Goal: Task Accomplishment & Management: Use online tool/utility

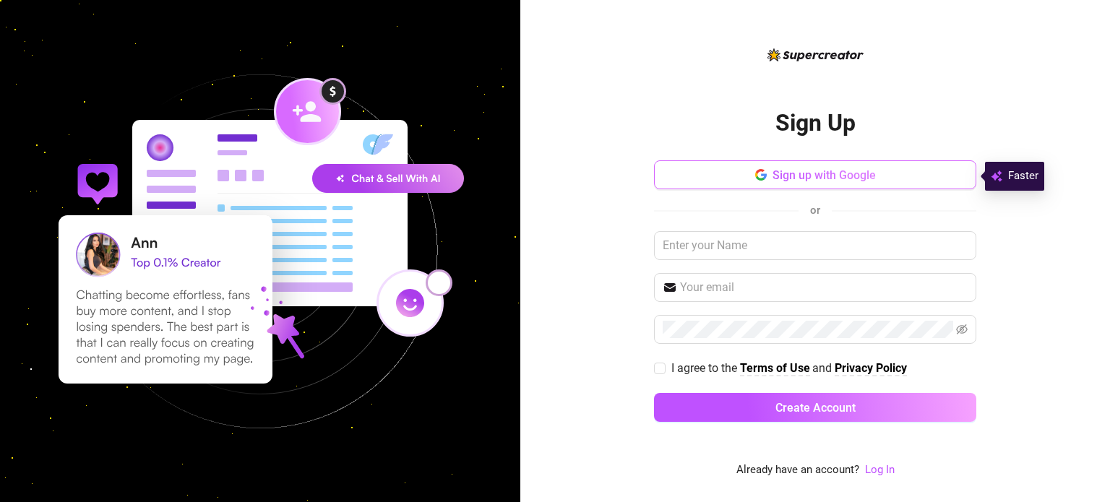
click at [845, 164] on button "Sign up with Google" at bounding box center [815, 174] width 322 height 29
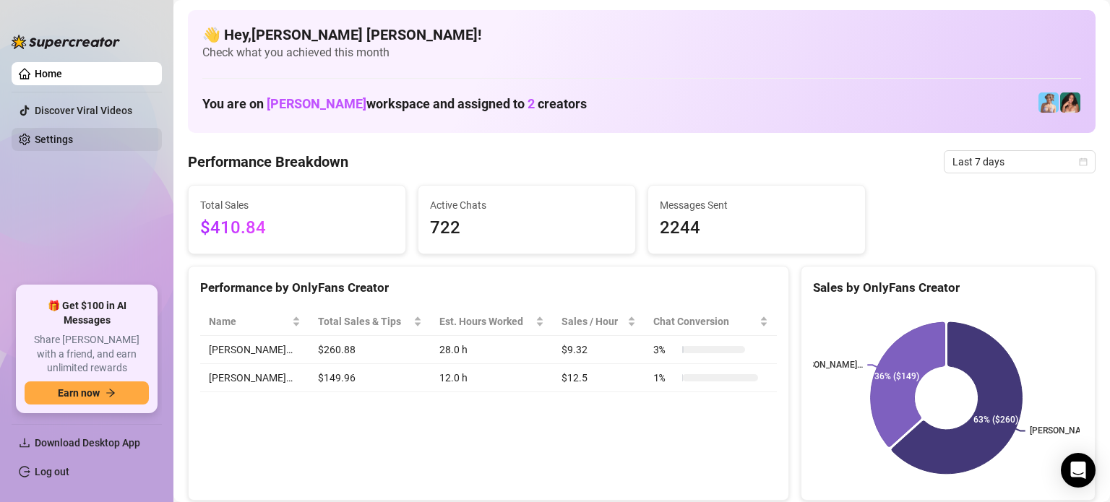
click at [72, 139] on link "Settings" at bounding box center [54, 140] width 38 height 12
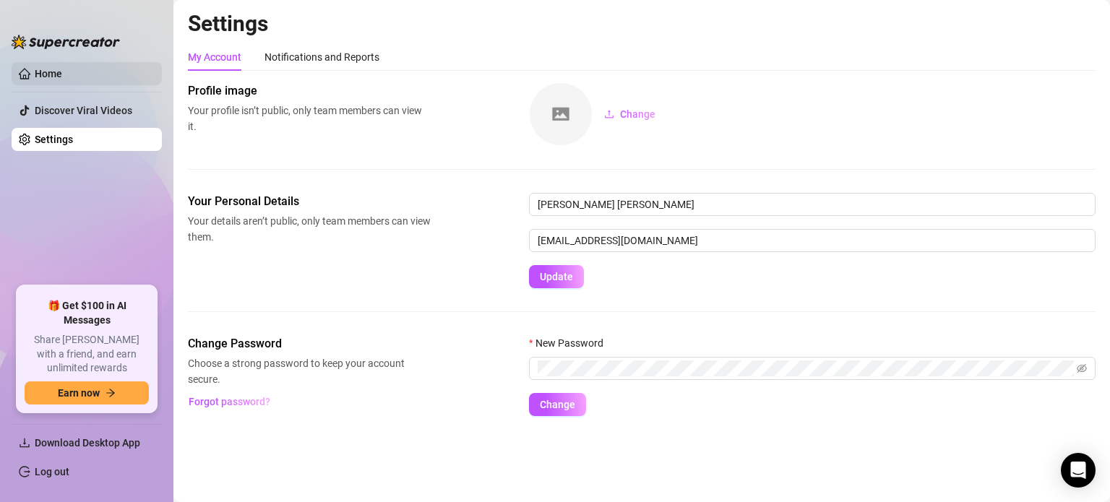
click at [62, 77] on link "Home" at bounding box center [48, 74] width 27 height 12
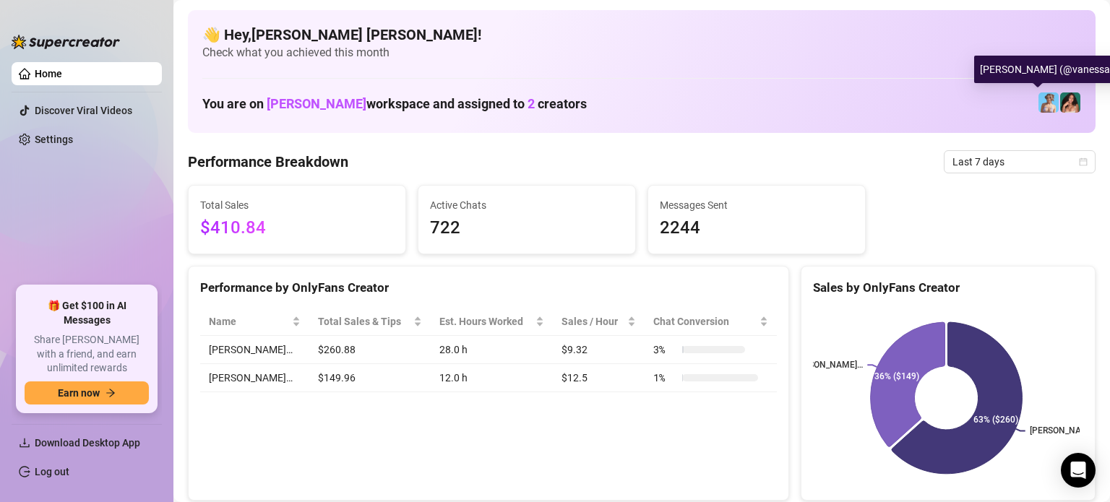
click at [1038, 107] on img at bounding box center [1048, 102] width 20 height 20
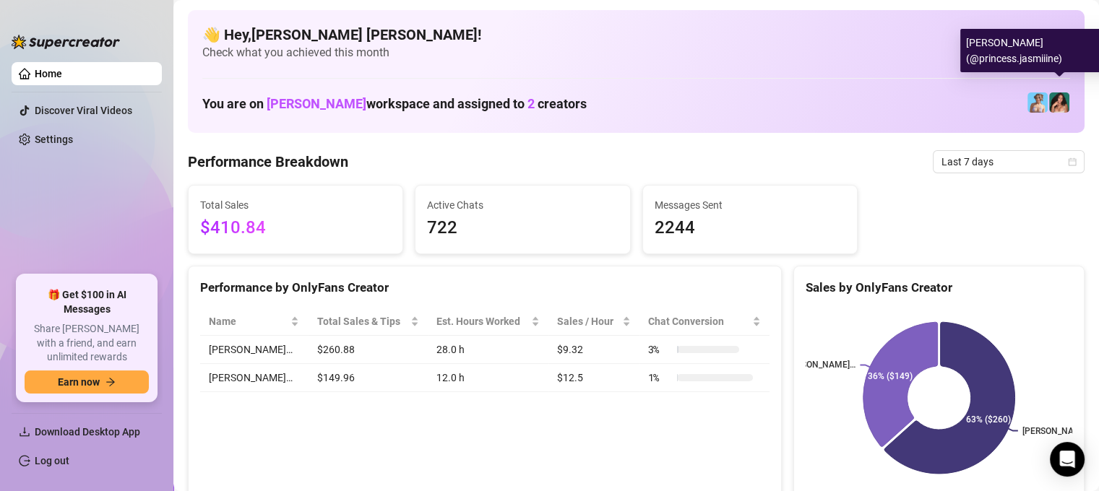
click at [1058, 108] on img at bounding box center [1059, 102] width 20 height 20
click at [1058, 111] on img at bounding box center [1059, 102] width 20 height 20
click at [1059, 112] on img at bounding box center [1059, 102] width 20 height 20
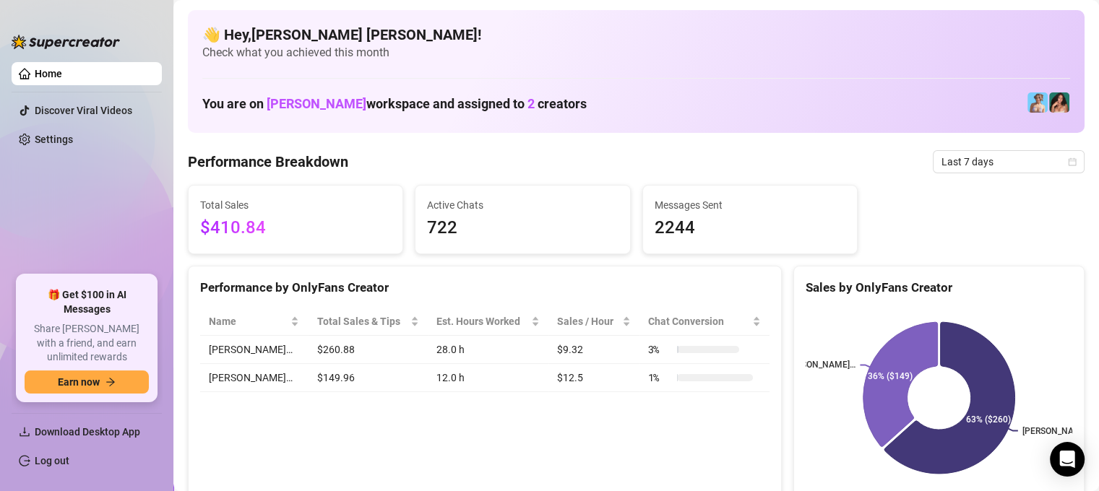
click at [1059, 114] on div "You are on [PERSON_NAME] workspace and assigned to 2 creators" at bounding box center [636, 102] width 868 height 31
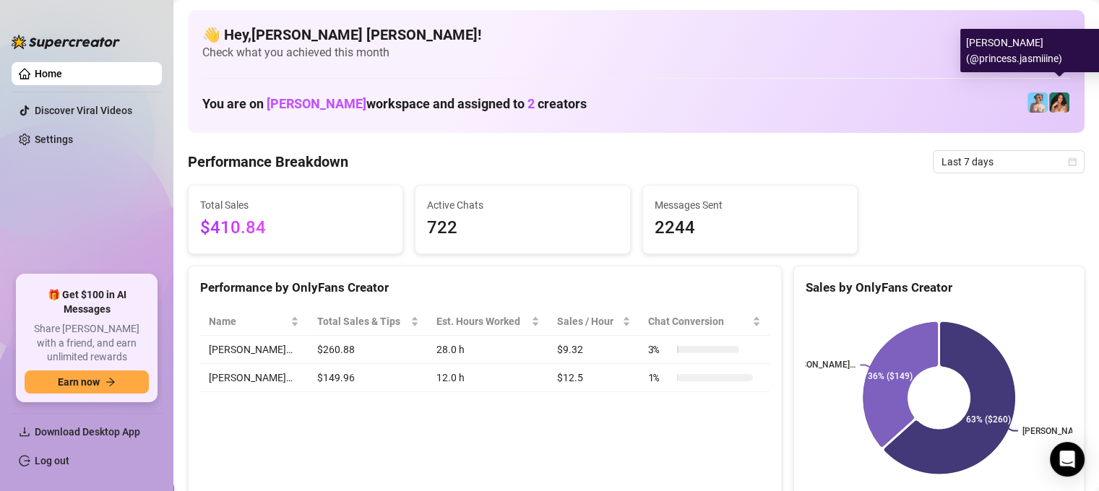
click at [1059, 111] on img at bounding box center [1059, 102] width 20 height 20
click at [1060, 111] on img at bounding box center [1059, 102] width 20 height 20
click at [1010, 57] on div "[PERSON_NAME] (@princess.jasmiiine)" at bounding box center [1050, 50] width 181 height 43
click at [1052, 109] on img at bounding box center [1059, 102] width 20 height 20
click at [1055, 107] on img at bounding box center [1059, 102] width 20 height 20
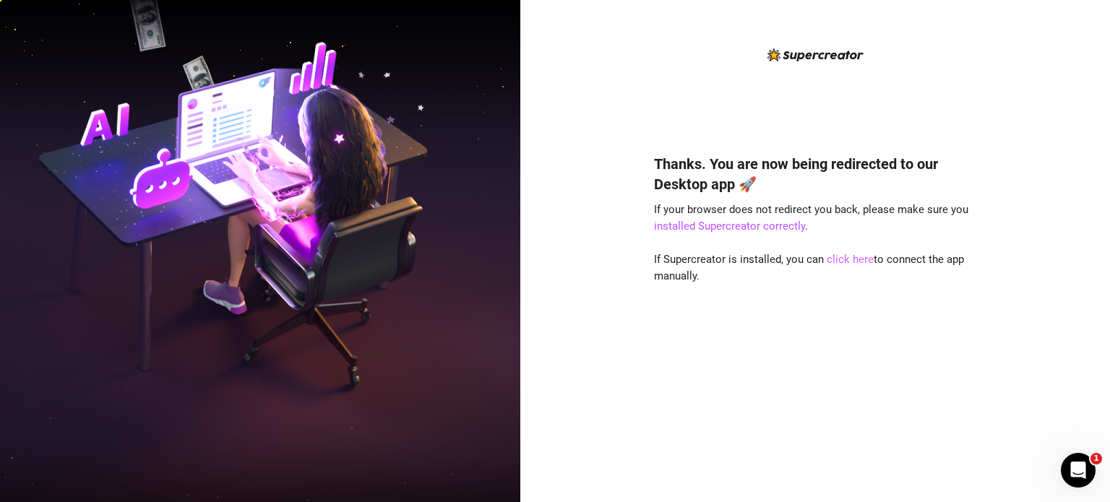
click at [836, 262] on link "click here" at bounding box center [849, 259] width 47 height 13
click at [836, 259] on link "click here" at bounding box center [849, 259] width 47 height 13
click at [855, 259] on link "click here" at bounding box center [849, 259] width 47 height 13
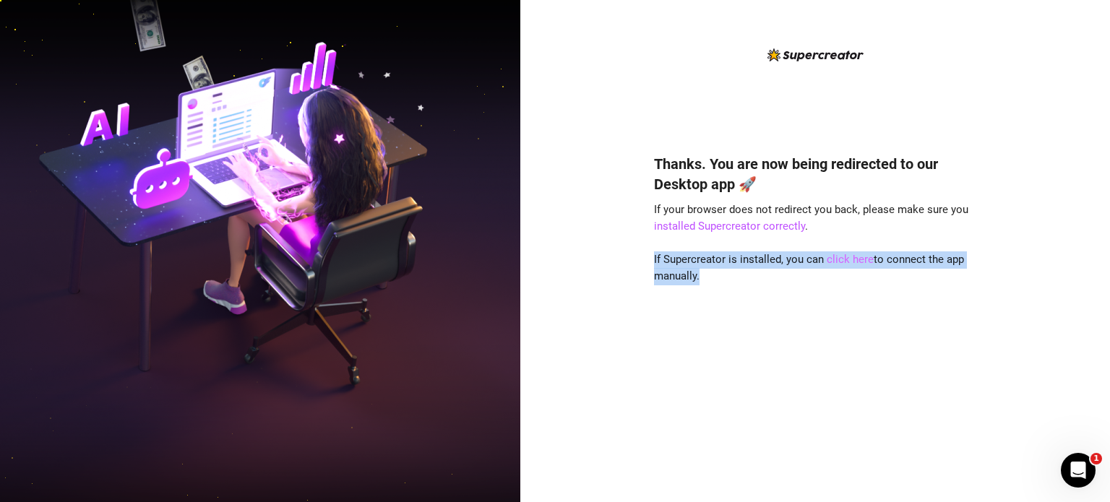
click at [855, 259] on link "click here" at bounding box center [849, 259] width 47 height 13
click at [850, 259] on link "click here" at bounding box center [849, 259] width 47 height 13
click at [838, 256] on link "click here" at bounding box center [849, 259] width 47 height 13
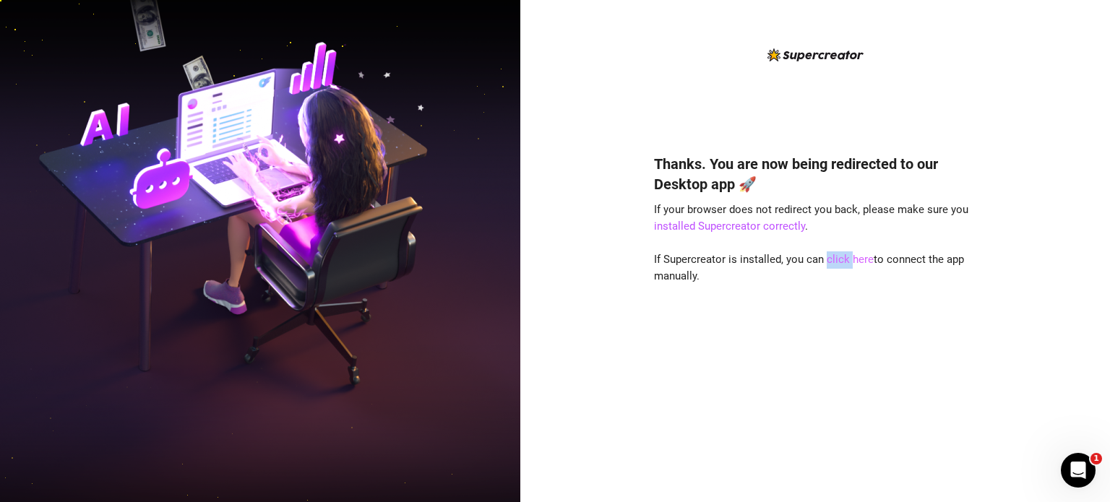
click at [838, 256] on link "click here" at bounding box center [849, 259] width 47 height 13
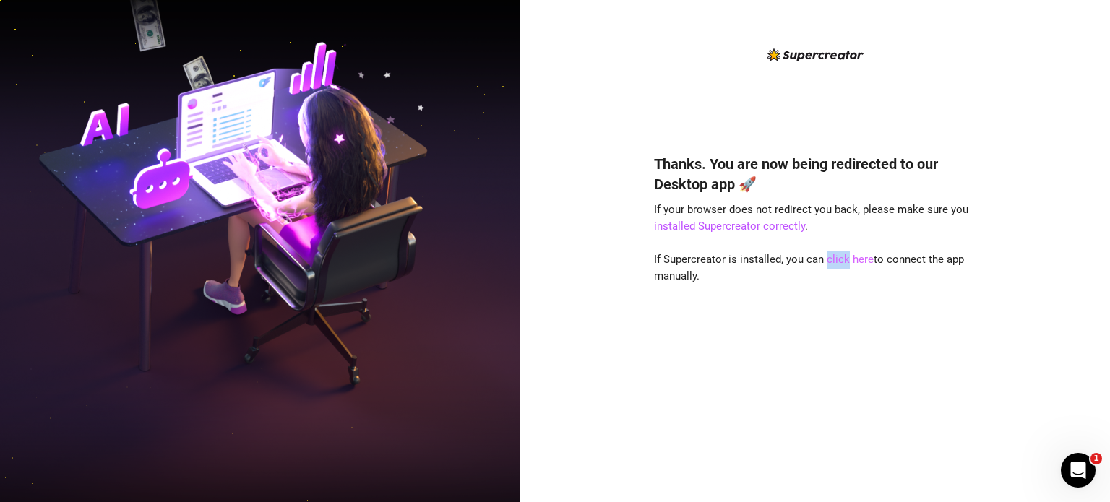
click at [838, 256] on link "click here" at bounding box center [849, 259] width 47 height 13
click at [861, 259] on link "click here" at bounding box center [849, 259] width 47 height 13
click at [861, 260] on link "click here" at bounding box center [849, 259] width 47 height 13
click at [861, 261] on link "click here" at bounding box center [849, 259] width 47 height 13
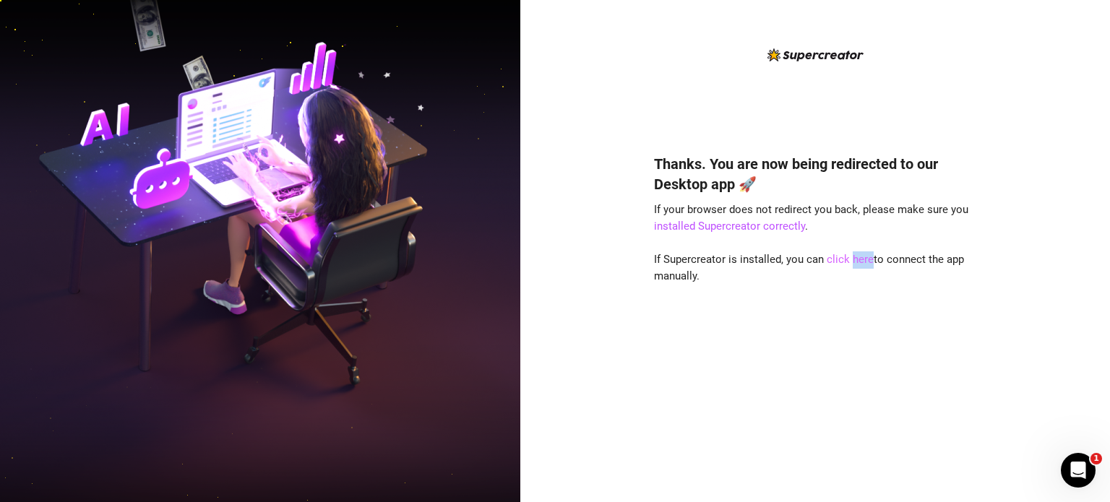
click at [861, 261] on link "click here" at bounding box center [849, 259] width 47 height 13
click at [838, 257] on link "click here" at bounding box center [849, 259] width 47 height 13
click at [837, 259] on link "click here" at bounding box center [849, 259] width 47 height 13
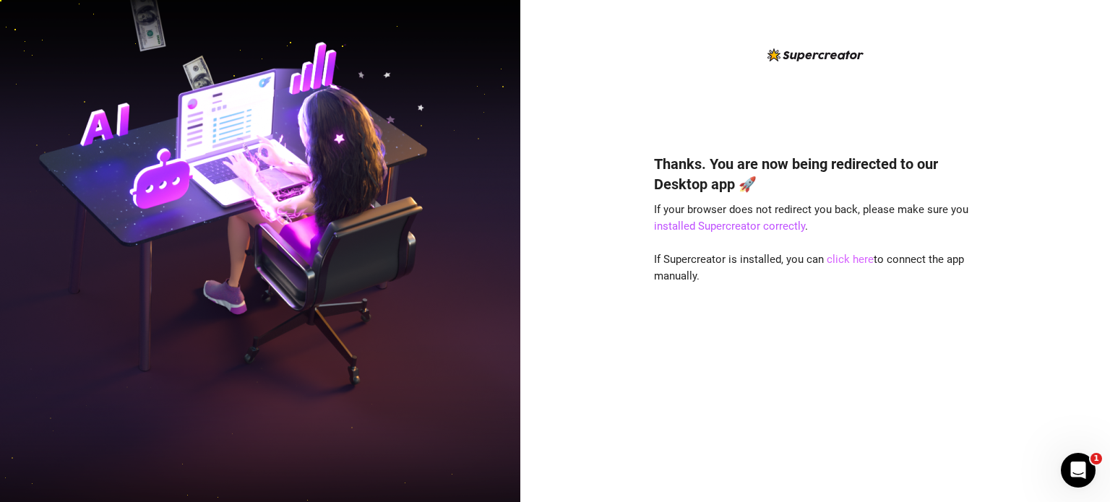
click at [836, 255] on link "click here" at bounding box center [849, 259] width 47 height 13
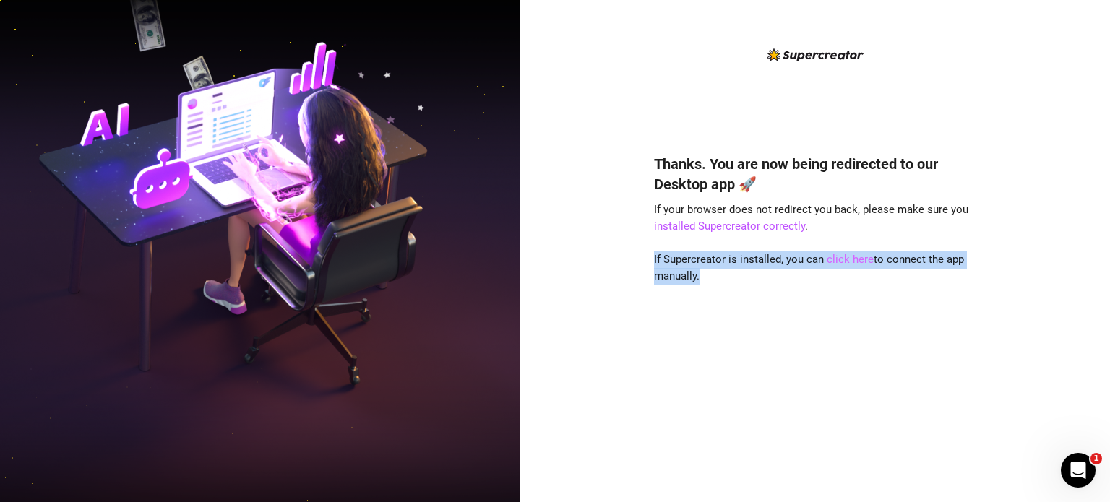
click at [836, 255] on link "click here" at bounding box center [849, 259] width 47 height 13
click at [837, 255] on link "click here" at bounding box center [849, 259] width 47 height 13
click at [838, 255] on link "click here" at bounding box center [849, 259] width 47 height 13
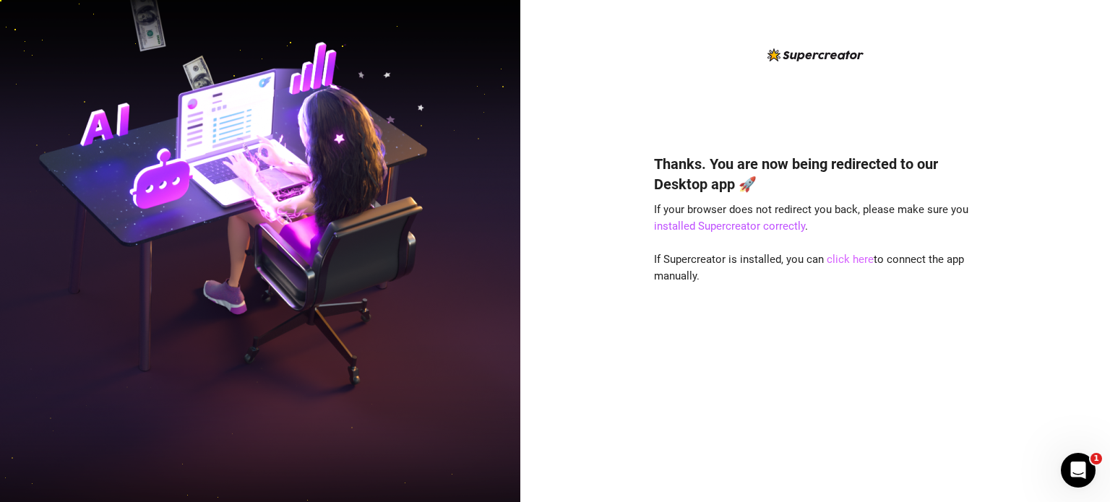
click at [842, 262] on link "click here" at bounding box center [849, 259] width 47 height 13
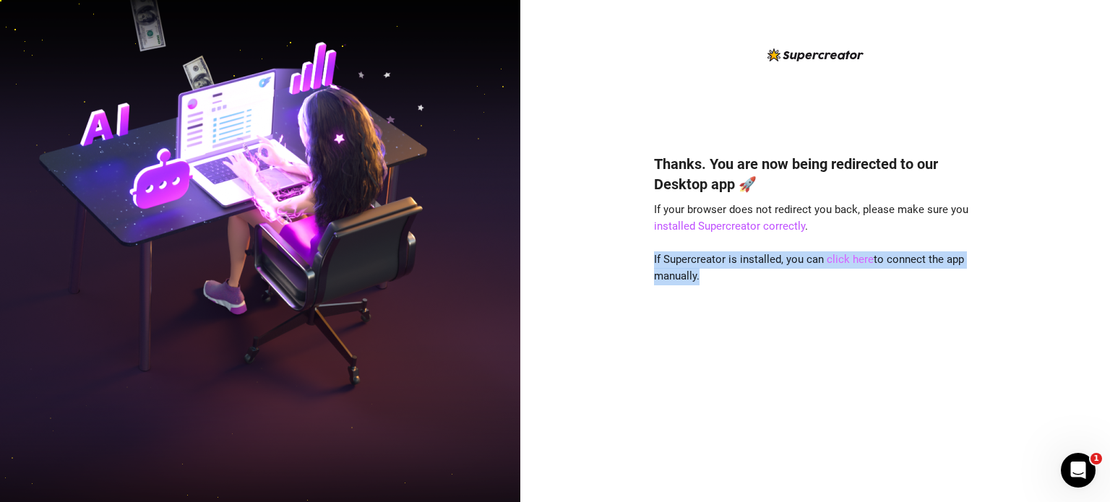
click at [842, 262] on link "click here" at bounding box center [849, 259] width 47 height 13
click at [855, 262] on link "click here" at bounding box center [849, 259] width 47 height 13
click at [855, 260] on link "click here" at bounding box center [849, 259] width 47 height 13
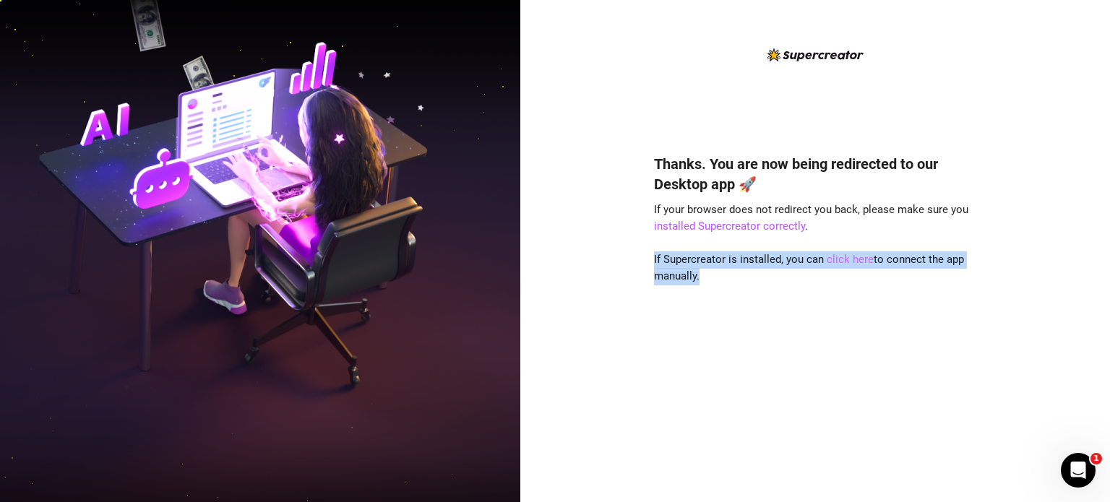
click at [855, 260] on link "click here" at bounding box center [849, 259] width 47 height 13
click at [837, 257] on link "click here" at bounding box center [849, 259] width 47 height 13
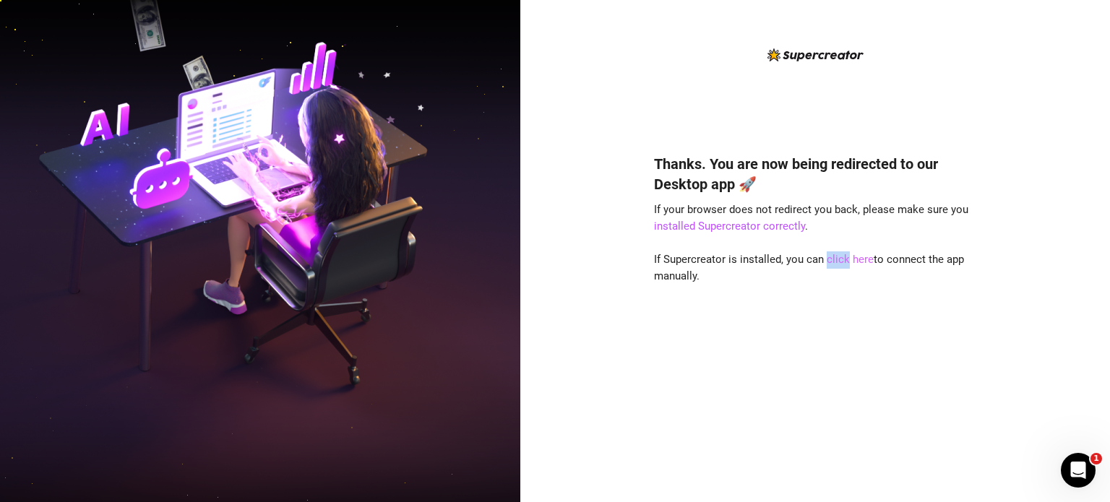
click at [837, 258] on link "click here" at bounding box center [849, 259] width 47 height 13
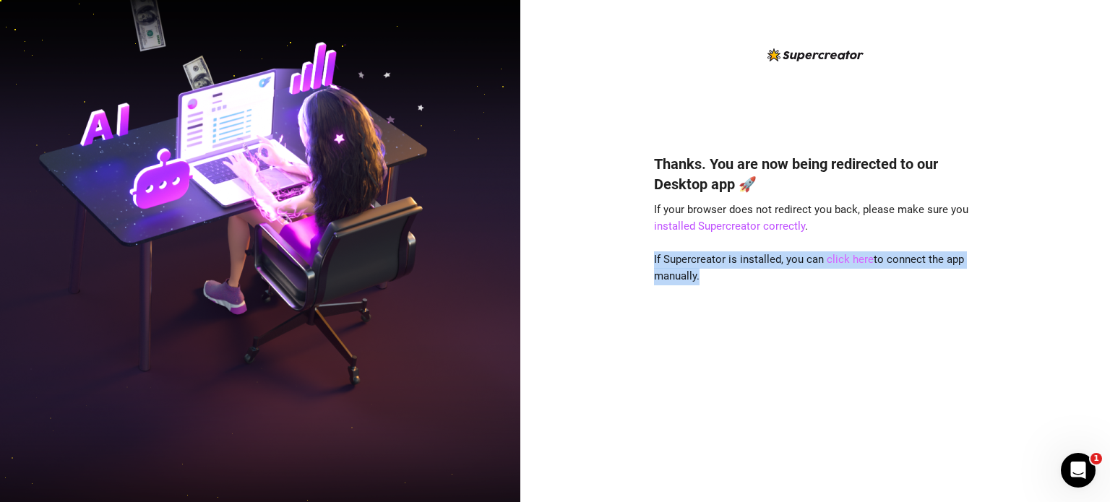
click at [838, 258] on link "click here" at bounding box center [849, 259] width 47 height 13
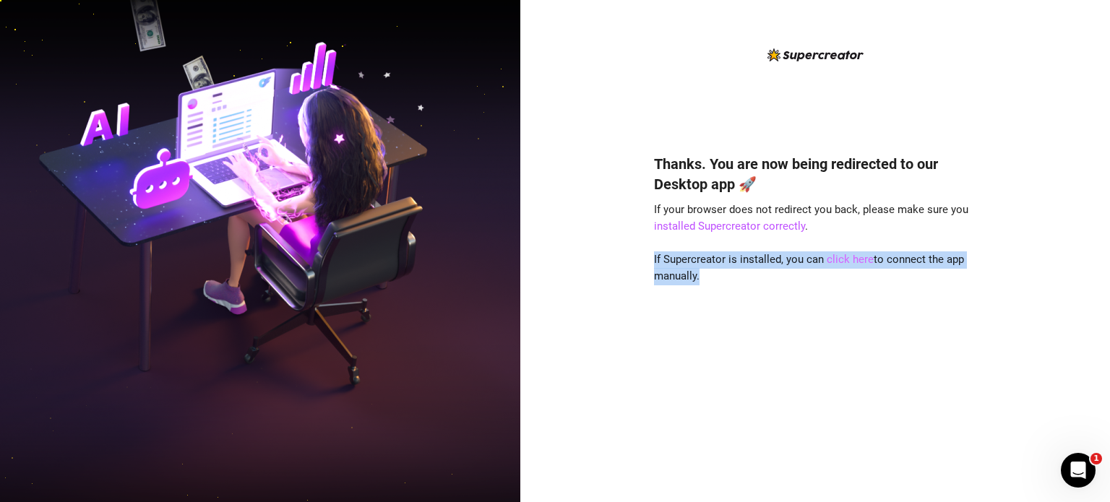
click at [838, 258] on link "click here" at bounding box center [849, 259] width 47 height 13
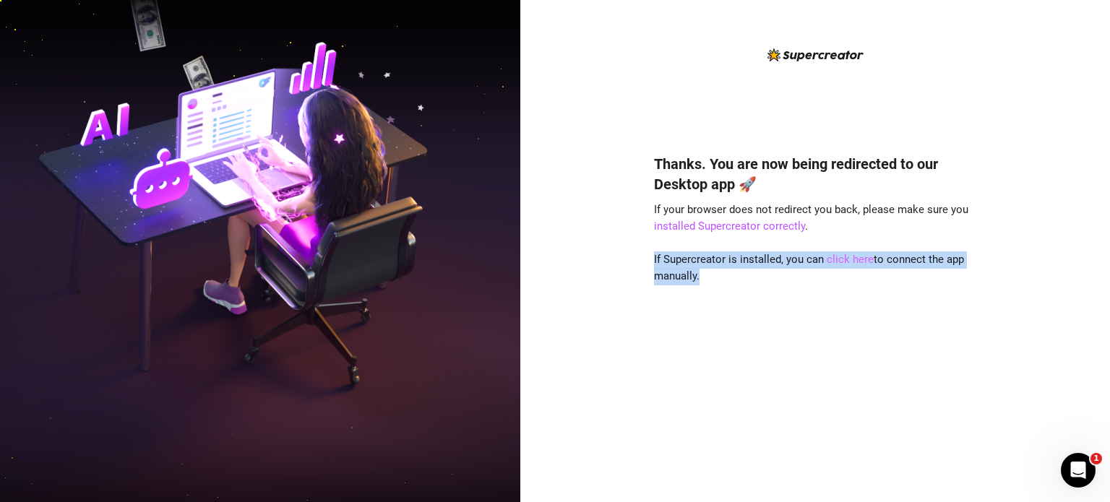
click at [838, 258] on link "click here" at bounding box center [849, 259] width 47 height 13
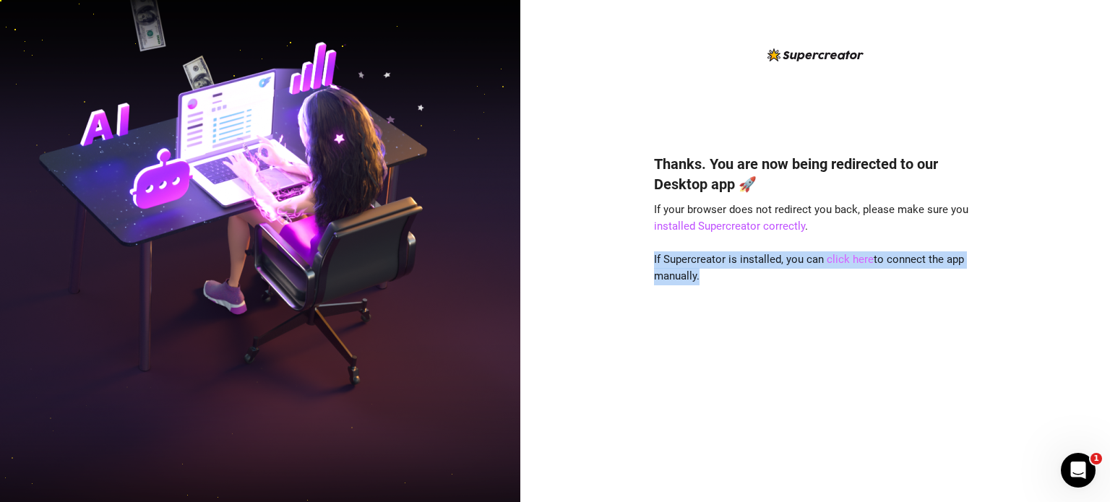
click at [838, 258] on link "click here" at bounding box center [849, 259] width 47 height 13
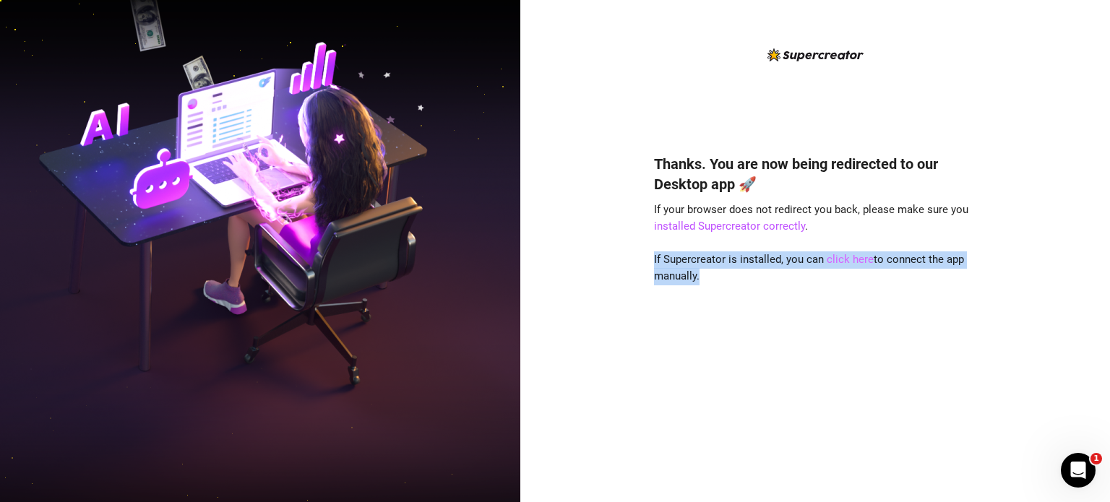
click at [838, 259] on link "click here" at bounding box center [849, 259] width 47 height 13
click at [838, 257] on link "click here" at bounding box center [849, 259] width 47 height 13
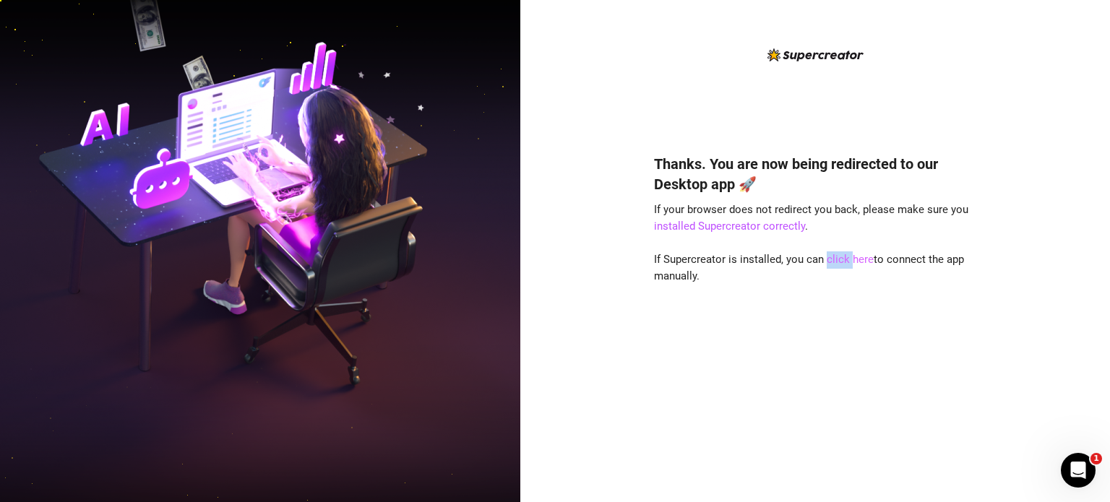
click at [839, 257] on link "click here" at bounding box center [849, 259] width 47 height 13
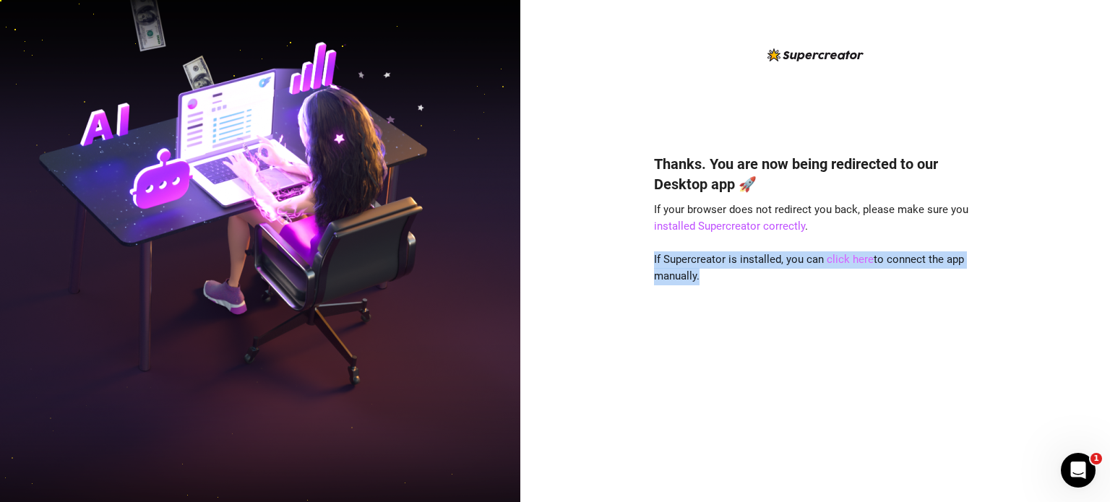
click at [839, 257] on link "click here" at bounding box center [849, 259] width 47 height 13
click at [908, 404] on div "Thanks. You are now being redirected to our Desktop app 🚀 If your browser does …" at bounding box center [815, 306] width 322 height 345
click at [907, 403] on div "Thanks. You are now being redirected to our Desktop app 🚀 If your browser does …" at bounding box center [815, 306] width 322 height 345
click at [908, 405] on div "Thanks. You are now being redirected to our Desktop app 🚀 If your browser does …" at bounding box center [815, 306] width 322 height 345
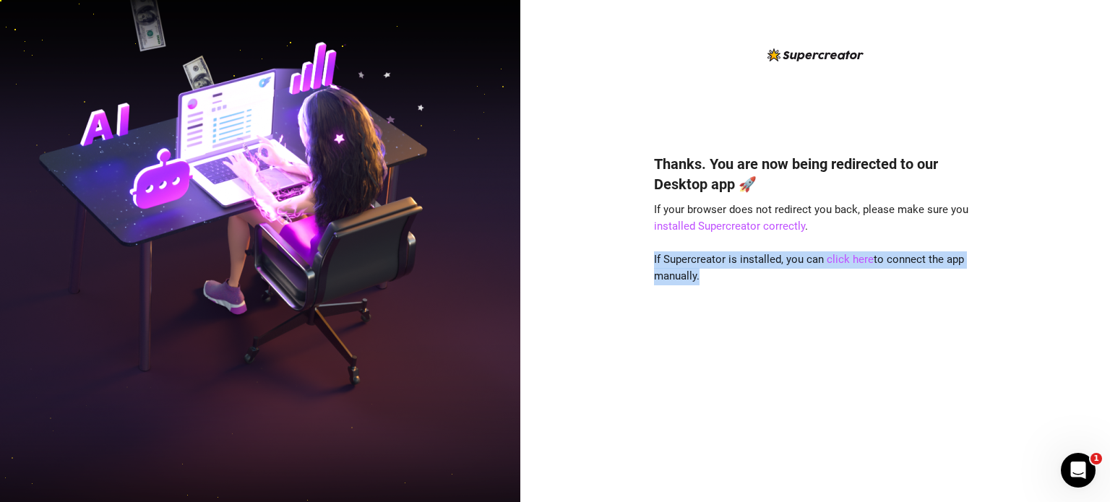
click at [919, 402] on div "Thanks. You are now being redirected to our Desktop app 🚀 If your browser does …" at bounding box center [815, 306] width 322 height 345
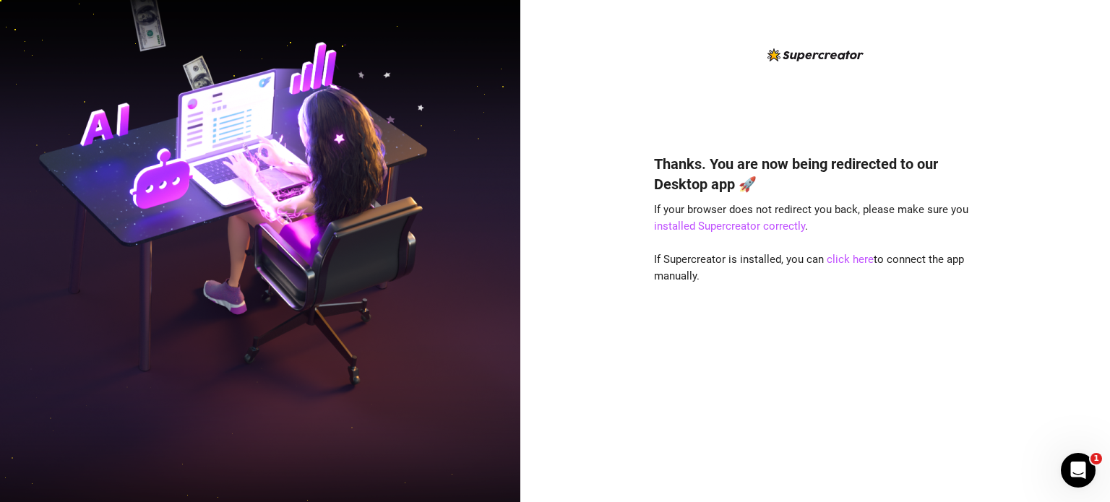
click at [919, 402] on div "Thanks. You are now being redirected to our Desktop app 🚀 If your browser does …" at bounding box center [815, 306] width 322 height 345
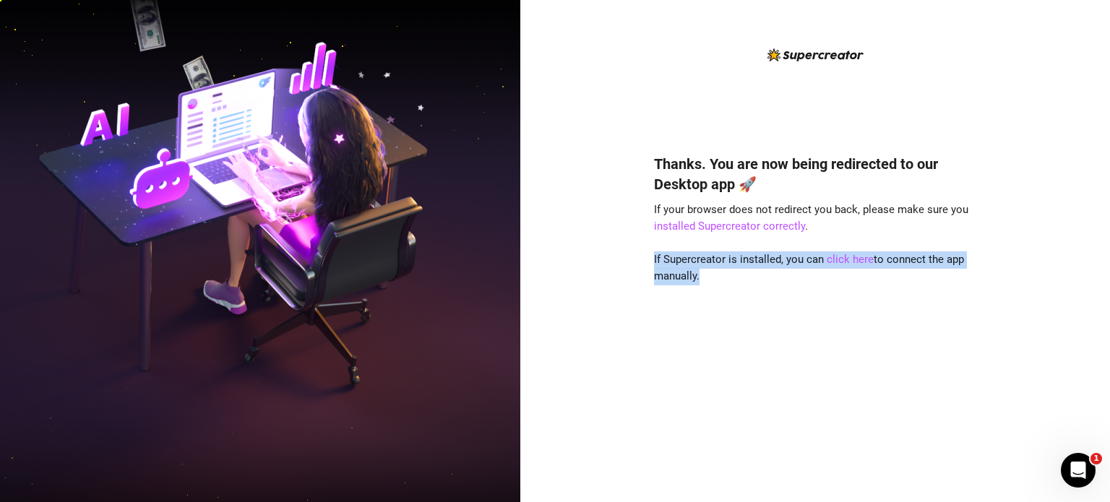
click at [919, 402] on div "Thanks. You are now being redirected to our Desktop app 🚀 If your browser does …" at bounding box center [815, 306] width 322 height 345
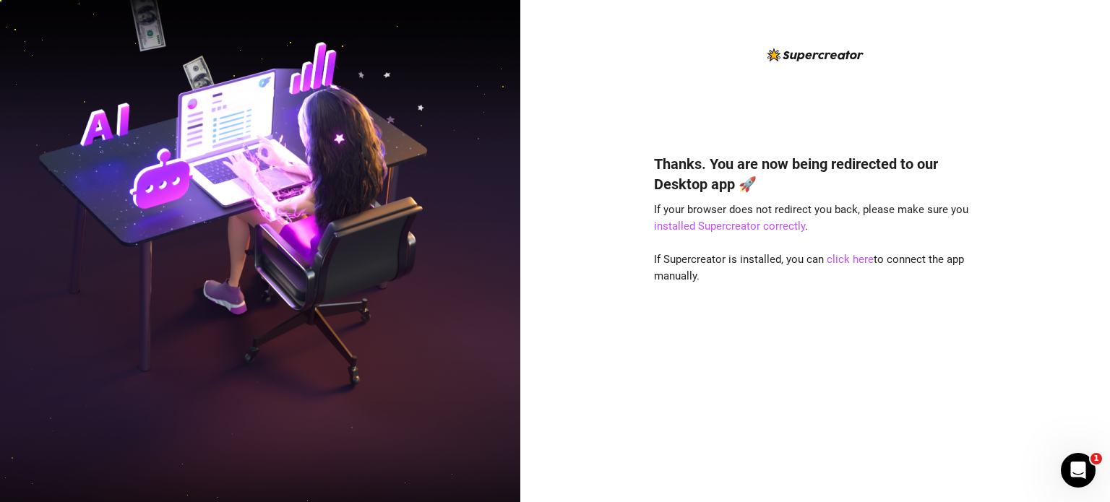
click at [919, 402] on div "Thanks. You are now being redirected to our Desktop app 🚀 If your browser does …" at bounding box center [815, 306] width 322 height 345
click at [839, 259] on link "click here" at bounding box center [849, 259] width 47 height 13
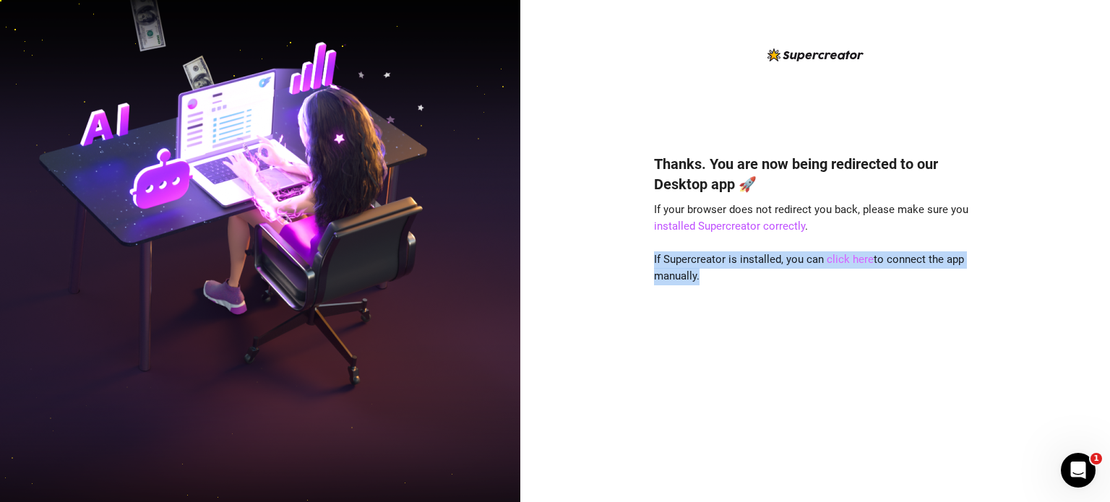
click at [839, 259] on link "click here" at bounding box center [849, 259] width 47 height 13
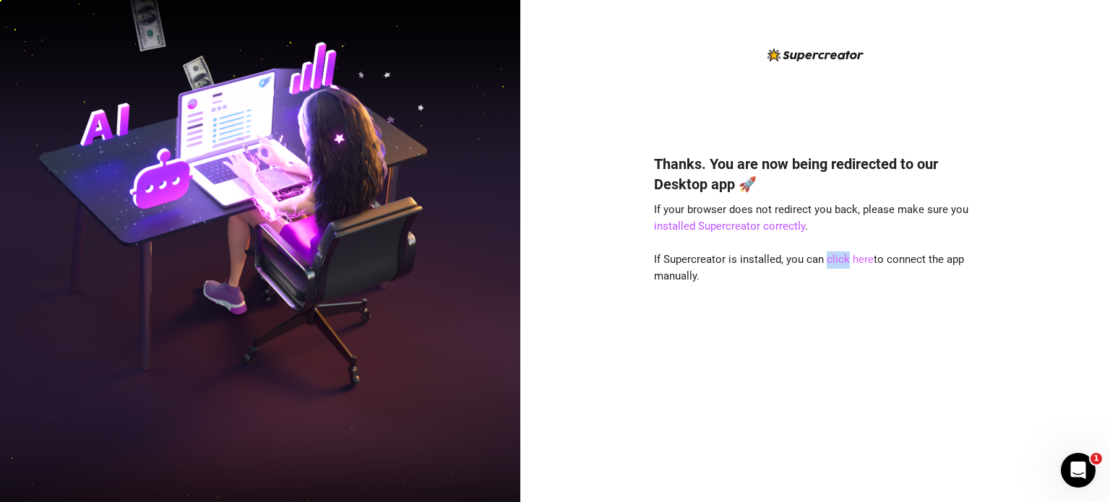
click at [839, 259] on link "click here" at bounding box center [849, 259] width 47 height 13
click at [837, 294] on div "Thanks. You are now being redirected to our Desktop app 🚀 If your browser does …" at bounding box center [815, 306] width 322 height 345
click at [758, 225] on link "installed Supercreator correctly" at bounding box center [729, 226] width 151 height 13
click at [847, 255] on link "click here" at bounding box center [849, 259] width 47 height 13
click at [839, 256] on link "click here" at bounding box center [849, 259] width 47 height 13
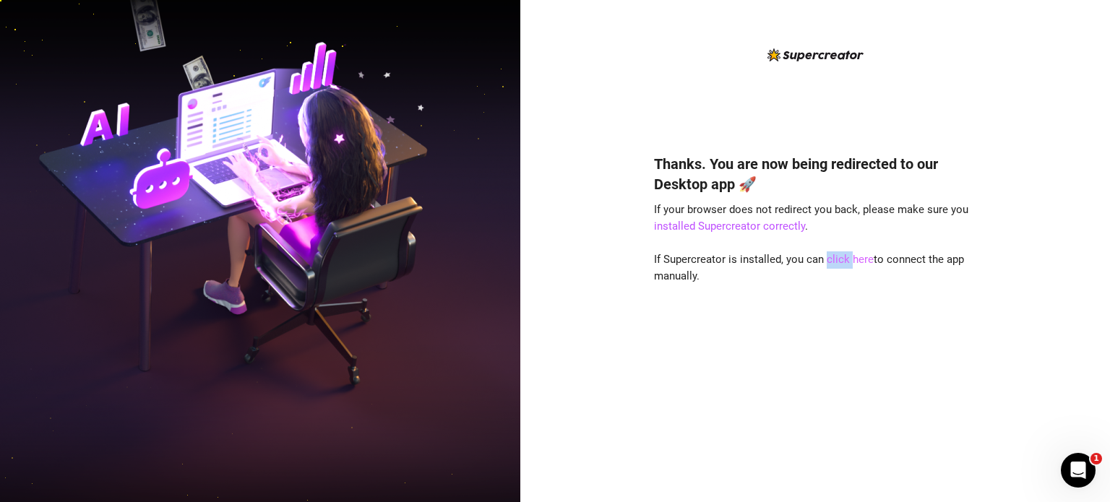
click at [839, 256] on link "click here" at bounding box center [849, 259] width 47 height 13
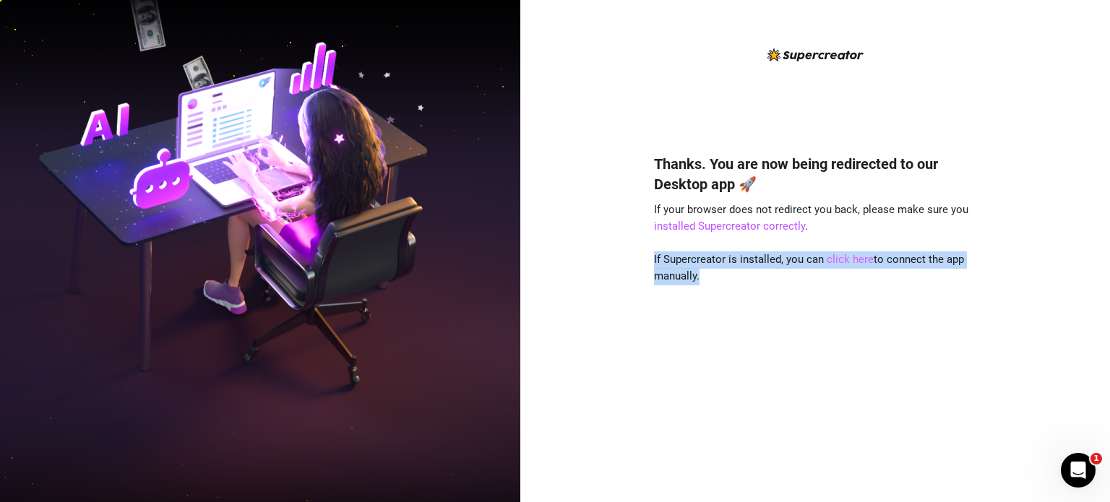
click at [839, 256] on link "click here" at bounding box center [849, 259] width 47 height 13
click at [838, 256] on link "click here" at bounding box center [849, 259] width 47 height 13
click at [842, 256] on link "click here" at bounding box center [849, 259] width 47 height 13
